Goal: Information Seeking & Learning: Learn about a topic

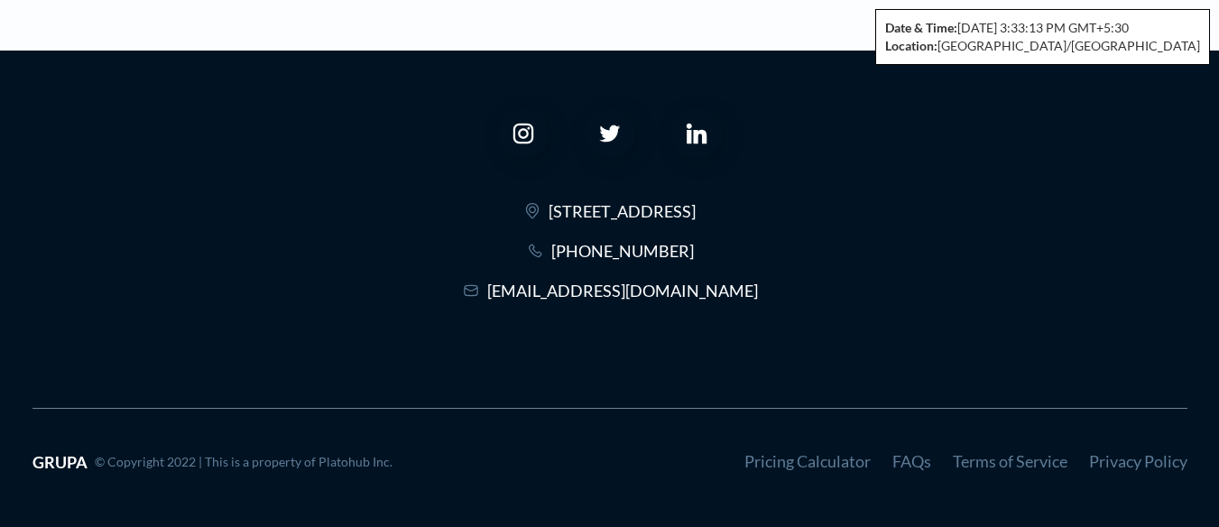
scroll to position [7425, 0]
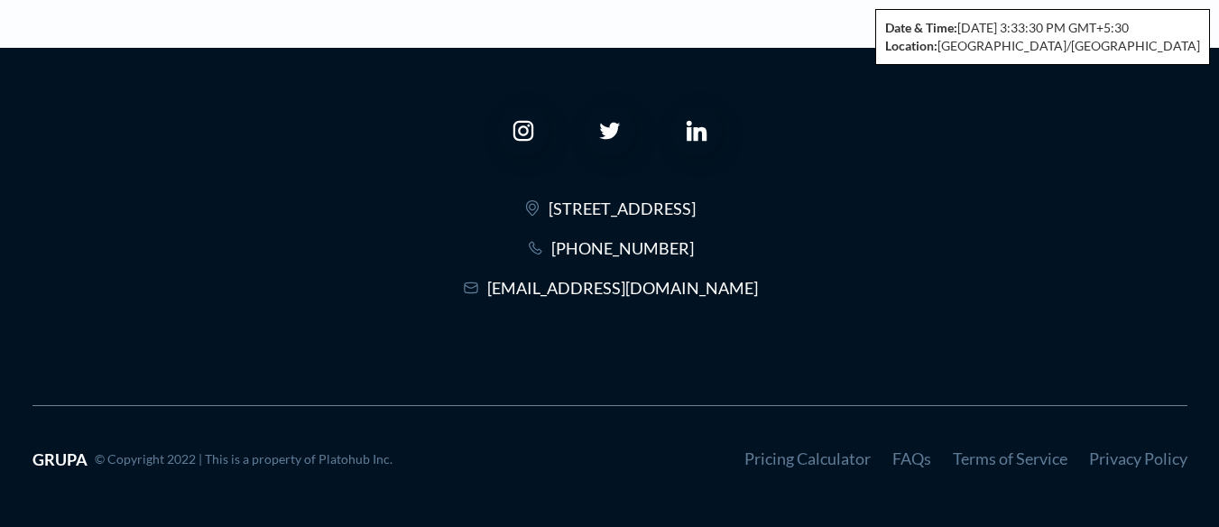
click at [1112, 458] on link "Privacy Policy" at bounding box center [1138, 459] width 98 height 20
click at [1115, 466] on link "Privacy Policy" at bounding box center [1138, 459] width 98 height 20
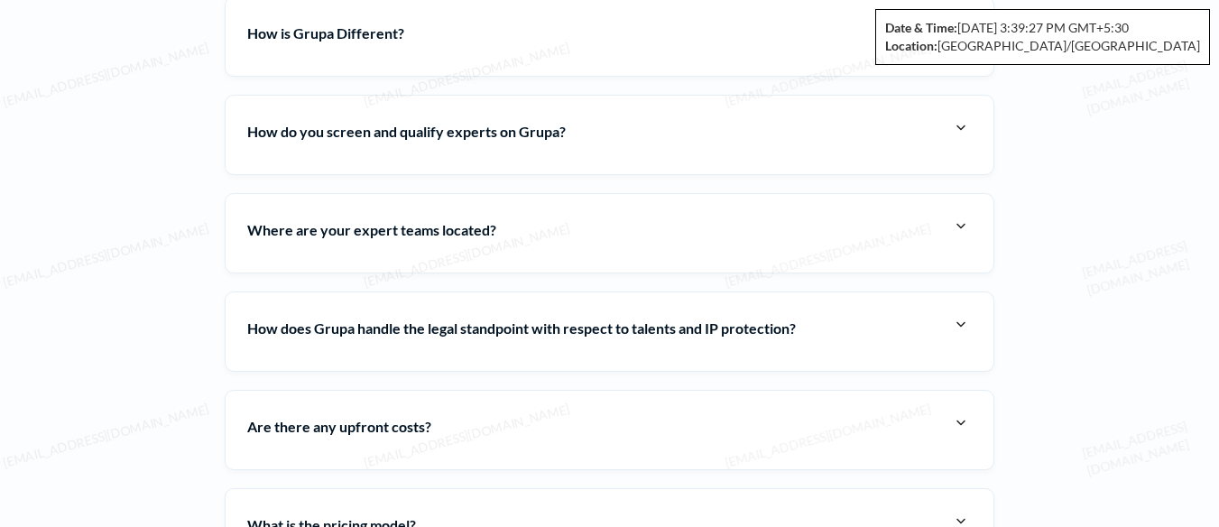
scroll to position [6522, 0]
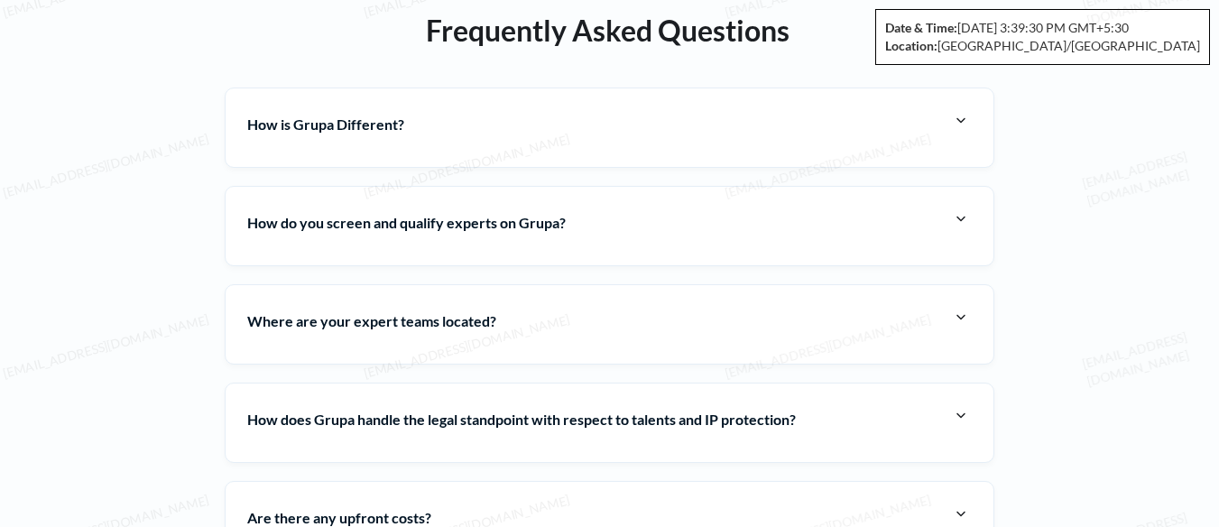
click at [416, 121] on h4 "How is Grupa Different?" at bounding box center [598, 124] width 703 height 28
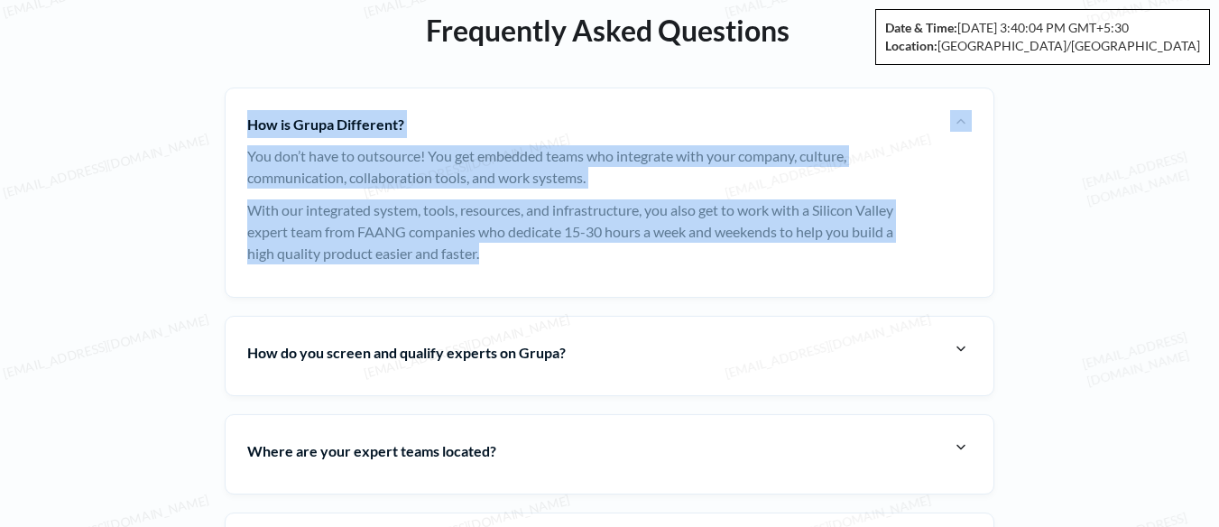
drag, startPoint x: 246, startPoint y: 116, endPoint x: 520, endPoint y: 267, distance: 312.3
click at [520, 267] on div "How is Grupa Different? You don’t have to outsource! You get embedded teams who…" at bounding box center [610, 193] width 770 height 210
copy div "How is Grupa Different? You don’t have to outsource! You get embedded teams who…"
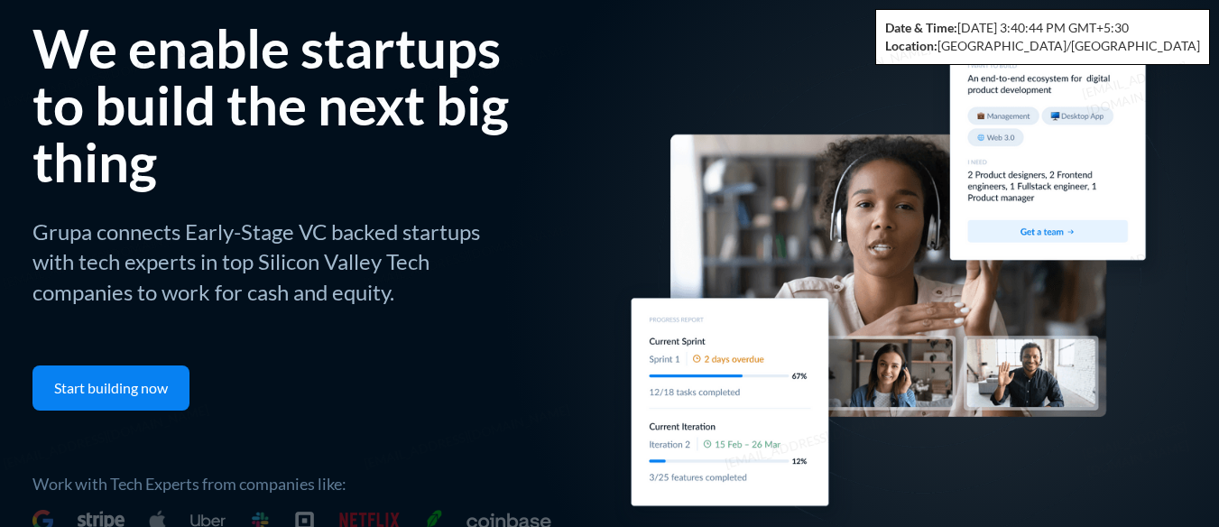
scroll to position [0, 0]
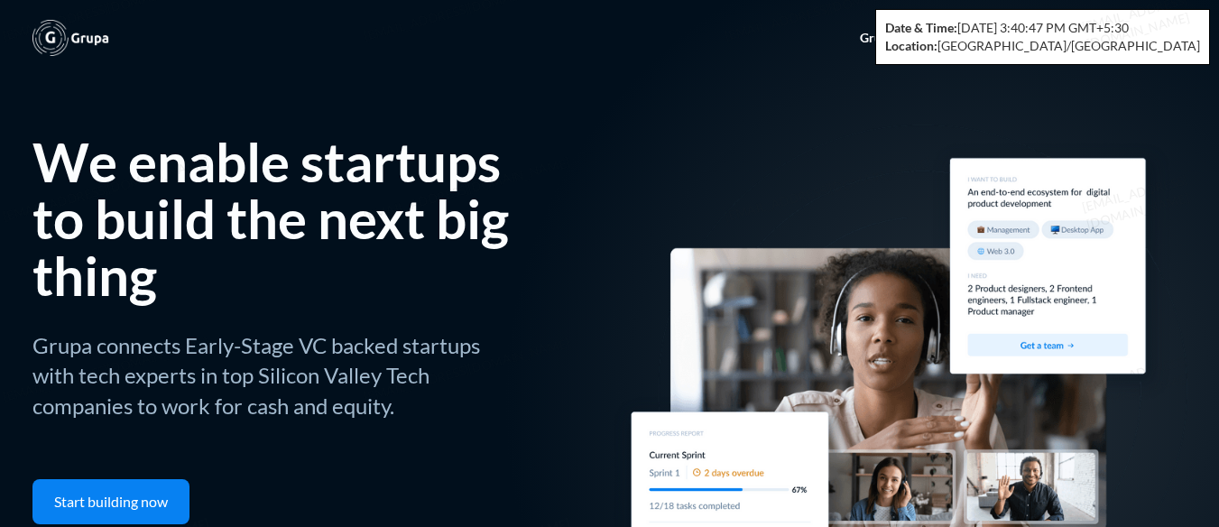
click at [729, 133] on img at bounding box center [899, 389] width 578 height 529
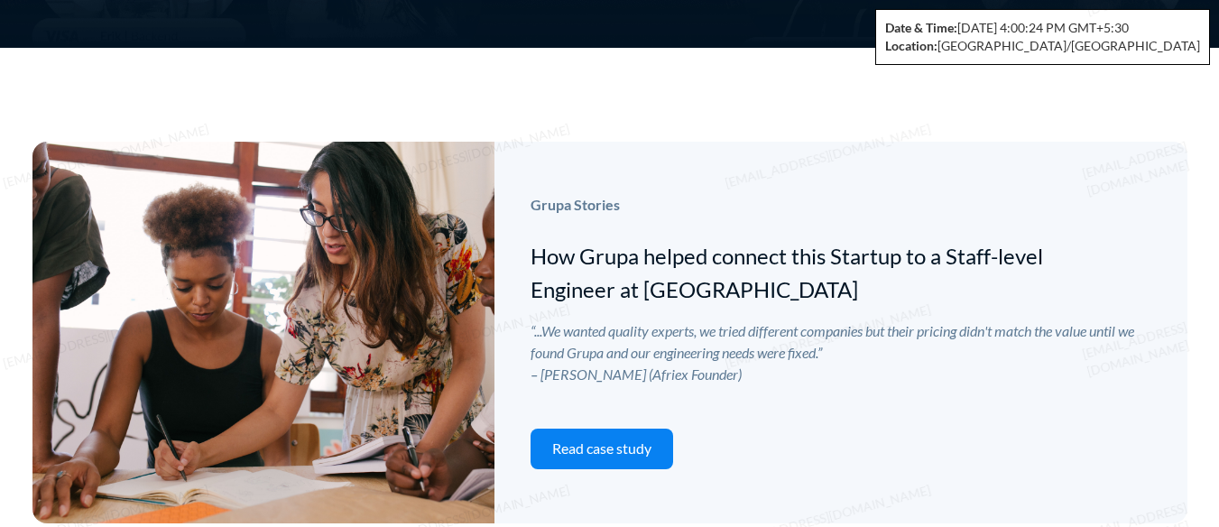
scroll to position [7555, 0]
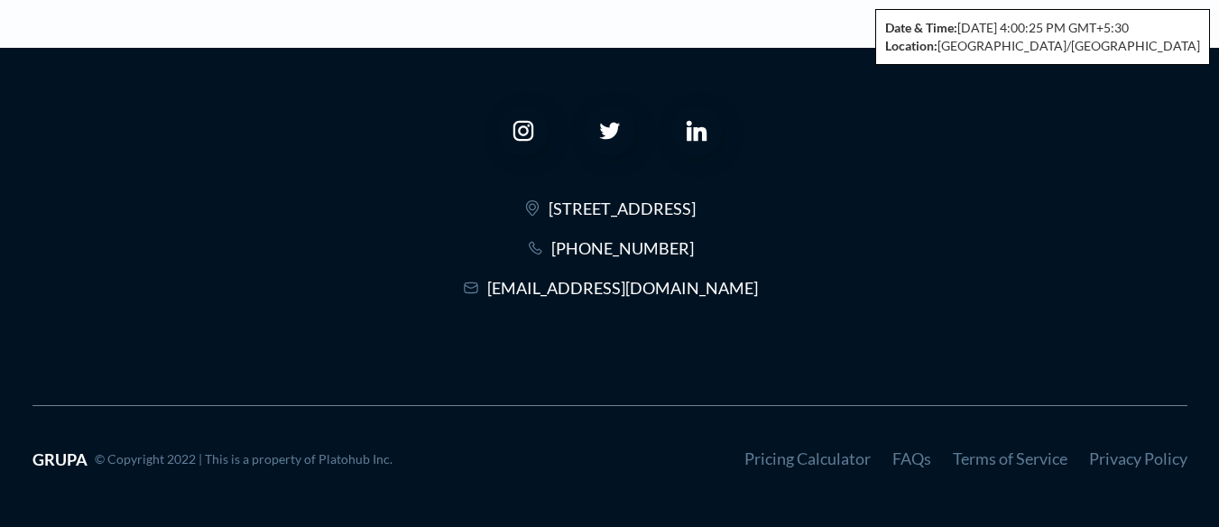
click at [1125, 464] on link "Privacy Policy" at bounding box center [1138, 459] width 98 height 20
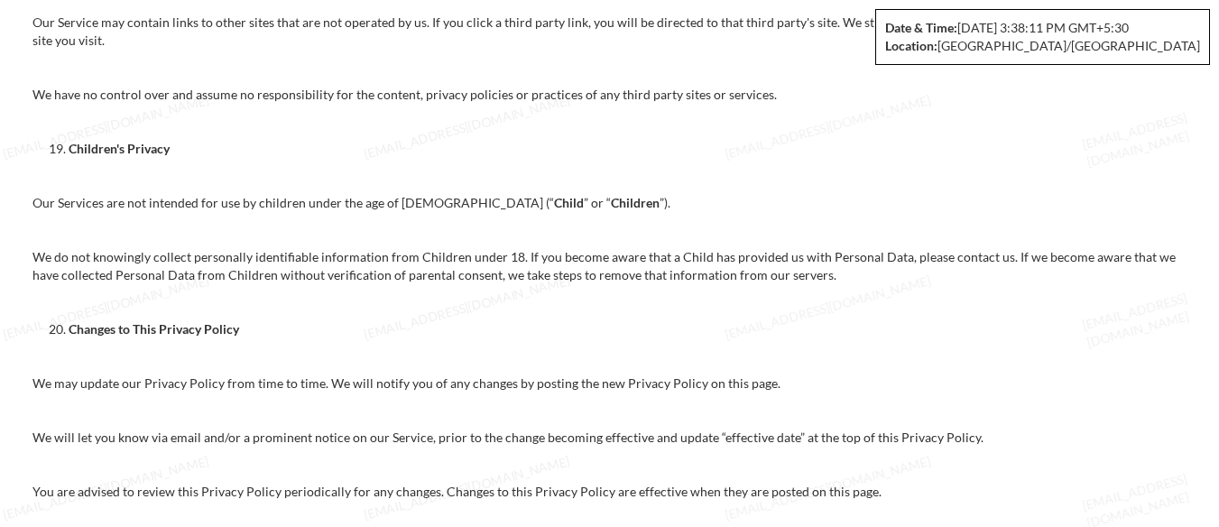
scroll to position [10443, 0]
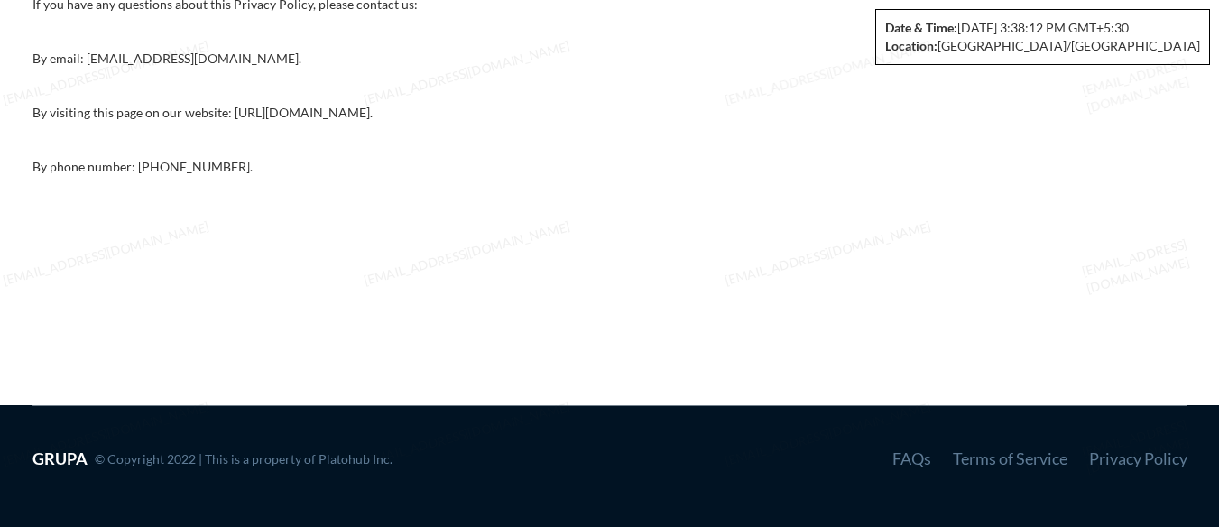
click at [982, 456] on link "Terms of Service" at bounding box center [1010, 459] width 115 height 20
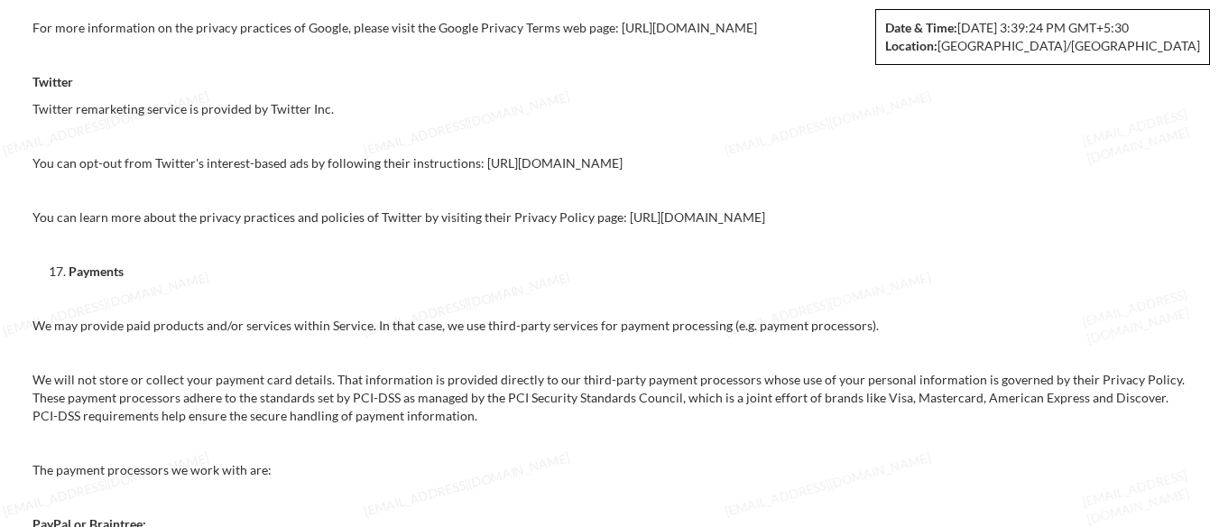
scroll to position [8998, 0]
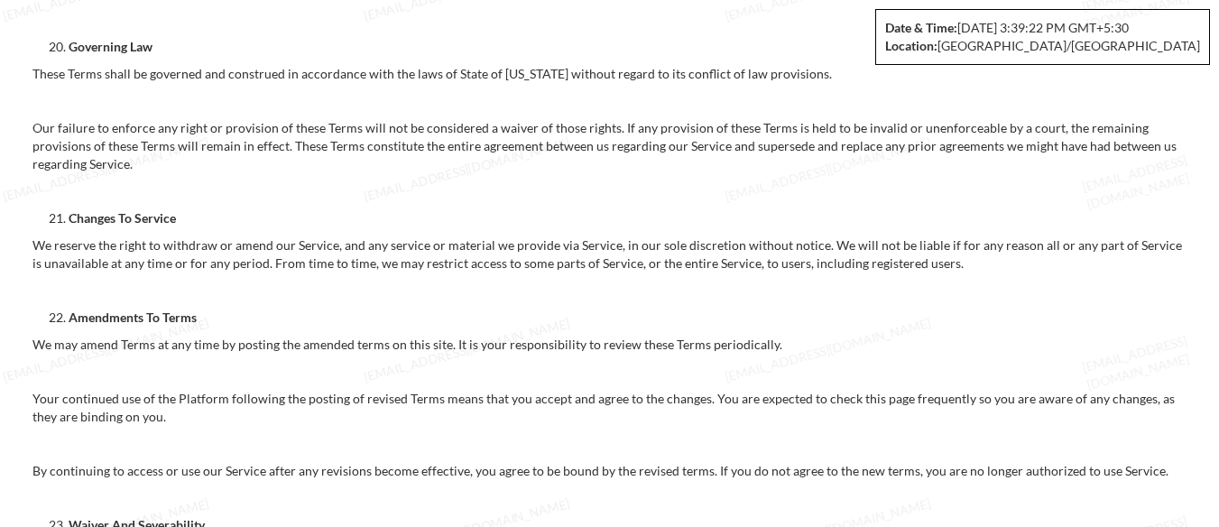
scroll to position [6206, 0]
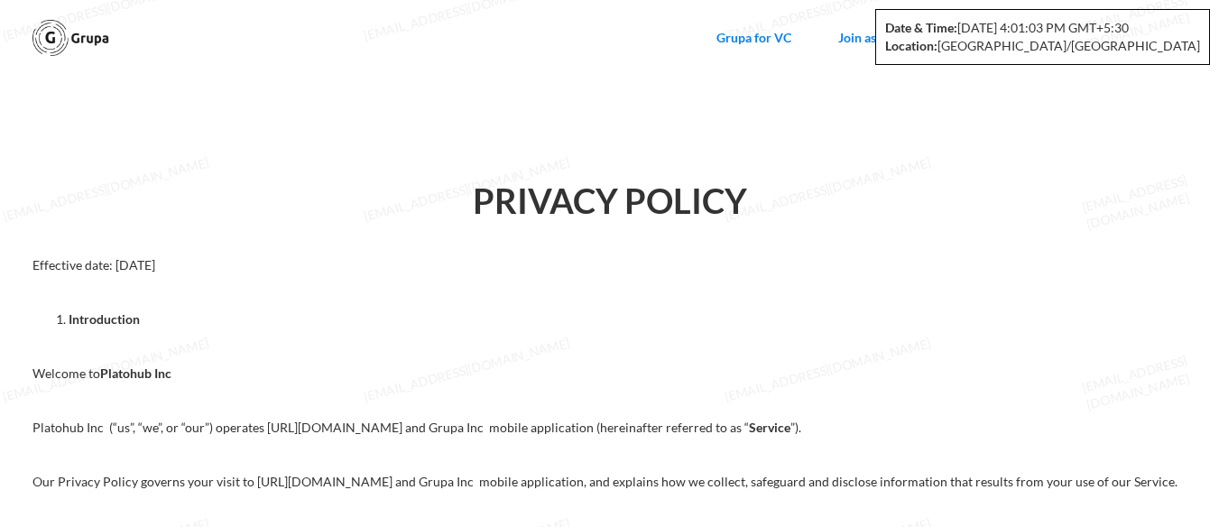
click at [246, 352] on p at bounding box center [609, 347] width 1155 height 18
